Goal: Information Seeking & Learning: Learn about a topic

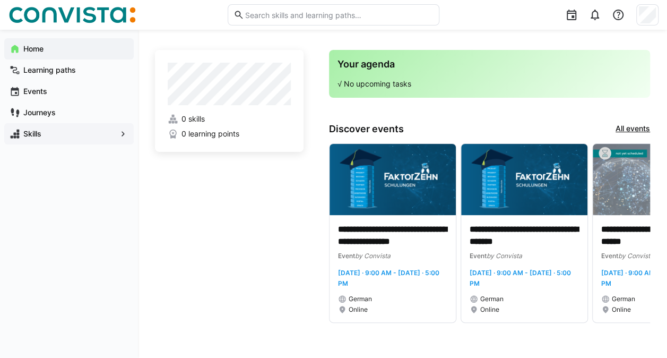
click at [49, 138] on span "Skills" at bounding box center [69, 133] width 94 height 11
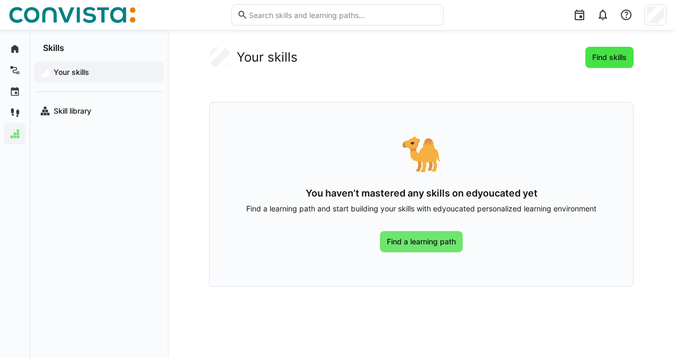
click at [608, 55] on span "Find skills" at bounding box center [610, 57] width 38 height 11
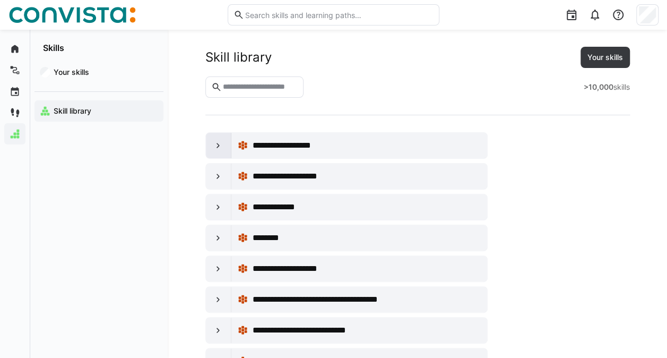
click at [219, 145] on eds-icon at bounding box center [218, 145] width 11 height 11
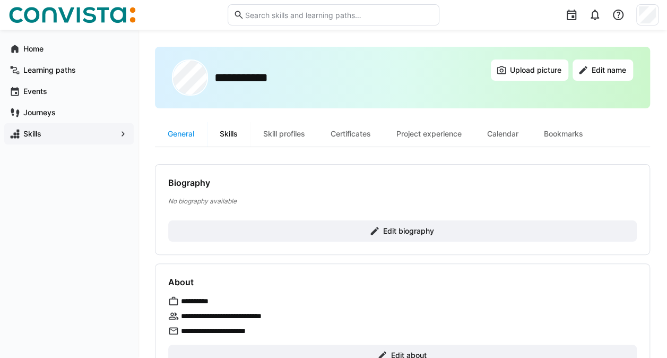
click at [235, 139] on div "Skills" at bounding box center [229, 133] width 44 height 25
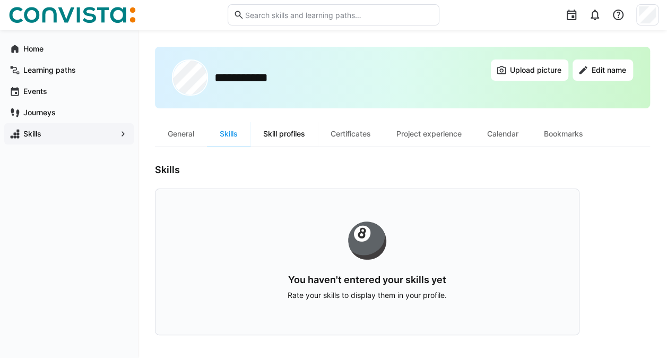
click at [291, 132] on div "Skill profiles" at bounding box center [283, 133] width 67 height 25
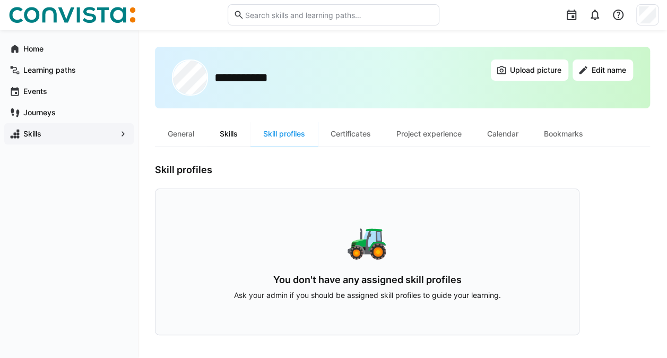
click at [223, 132] on div "Skills" at bounding box center [229, 133] width 44 height 25
